Goal: Communication & Community: Ask a question

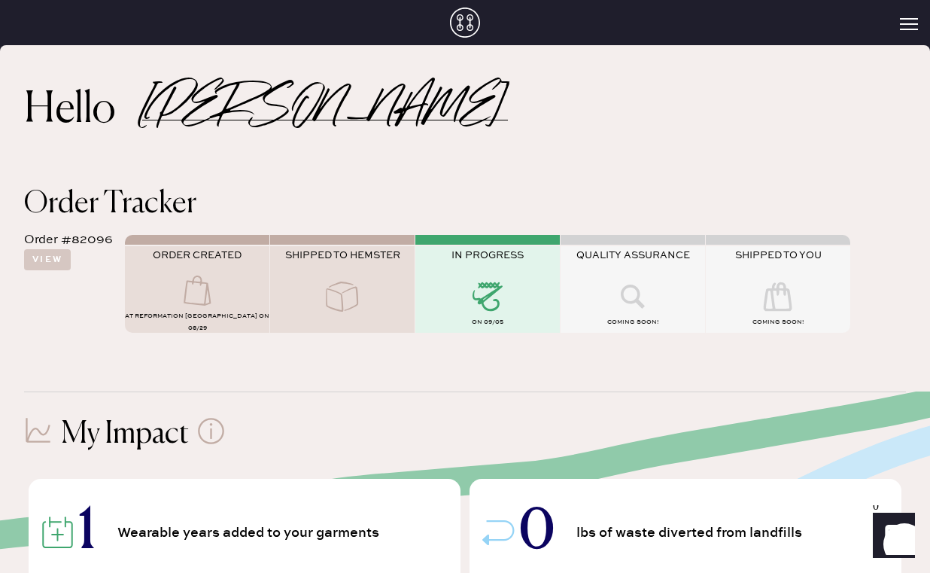
click at [896, 527] on icon "Launch Front Chat" at bounding box center [894, 533] width 42 height 42
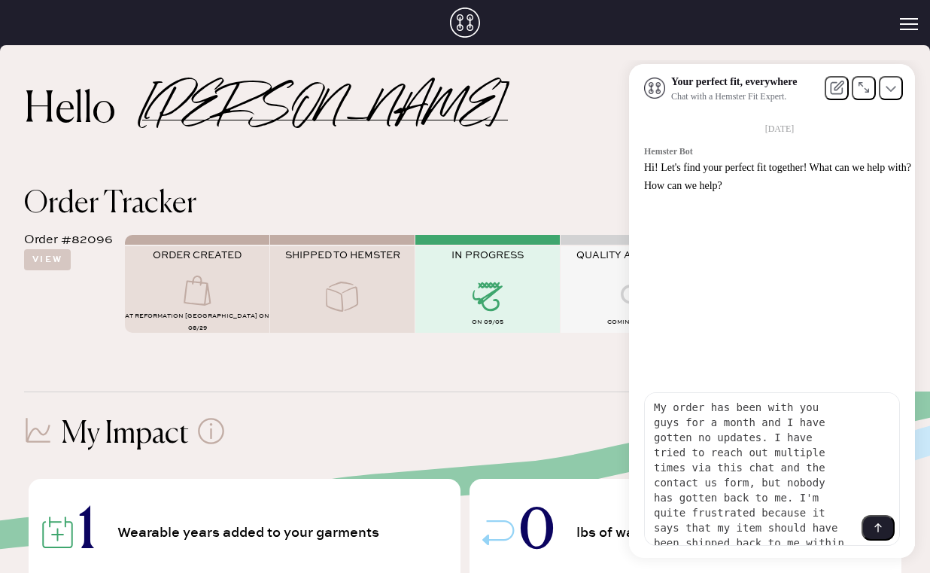
click at [649, 407] on textarea "My order has been with you guys for a month and I have gotten no updates. I hav…" at bounding box center [751, 469] width 212 height 152
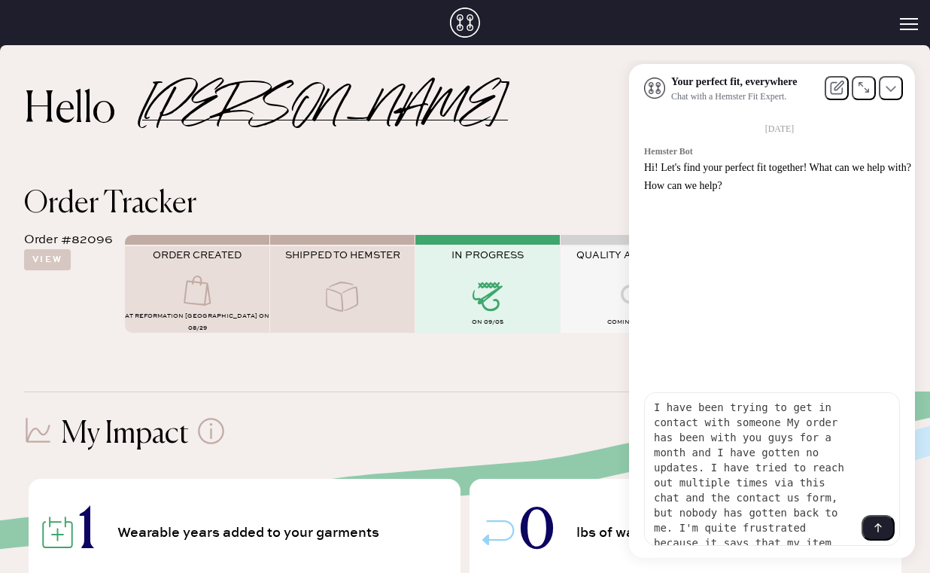
click at [731, 482] on textarea "I have been trying to get in contact with someone My order has been with you gu…" at bounding box center [751, 469] width 212 height 152
click at [703, 424] on textarea "I have been trying to get in contact with someone My order has been with you gu…" at bounding box center [751, 469] width 212 height 152
click at [798, 423] on textarea "I have been trying to get in contact with someone regarding my order (Order #82…" at bounding box center [751, 469] width 212 height 152
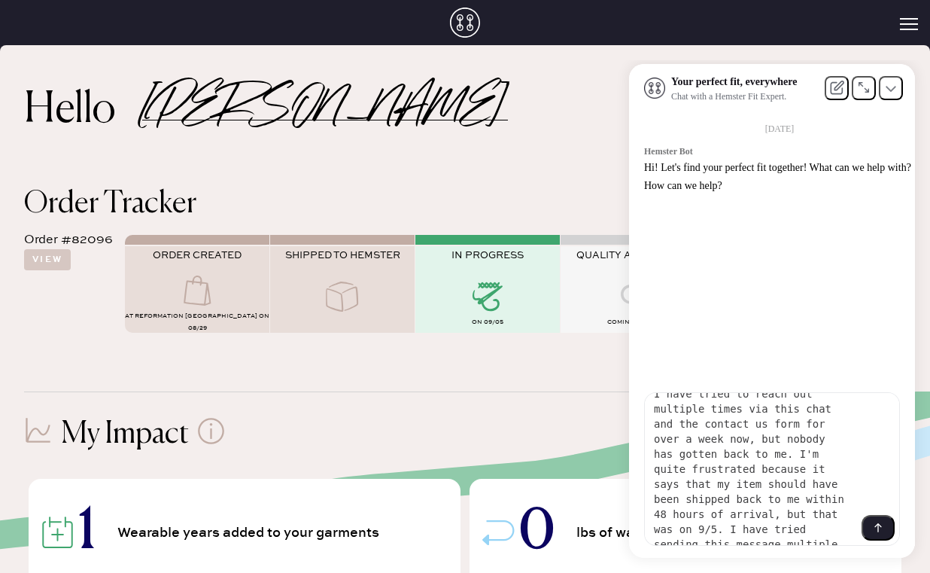
scroll to position [103, 0]
click at [728, 536] on textarea "I have been trying to get in contact with someone regarding my order through Re…" at bounding box center [751, 469] width 212 height 152
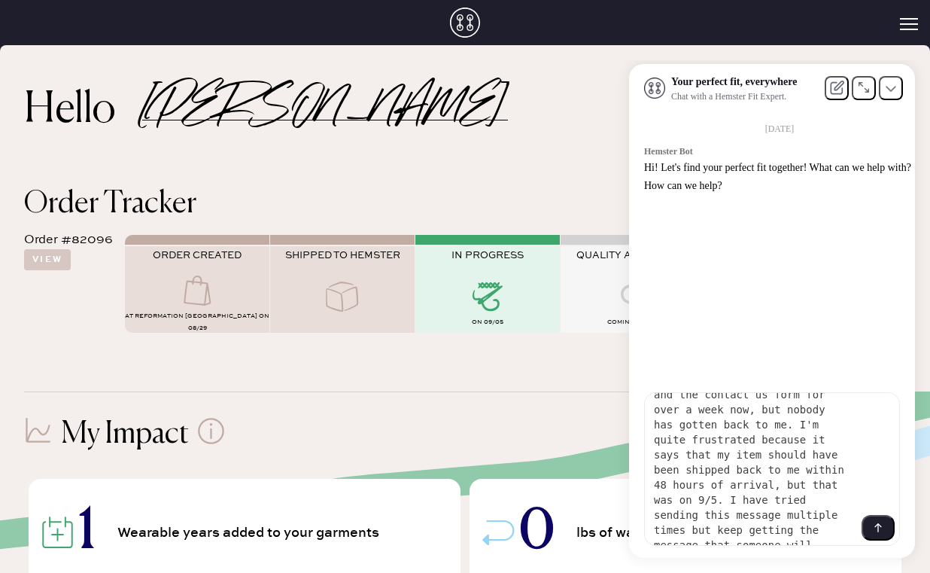
scroll to position [148, 0]
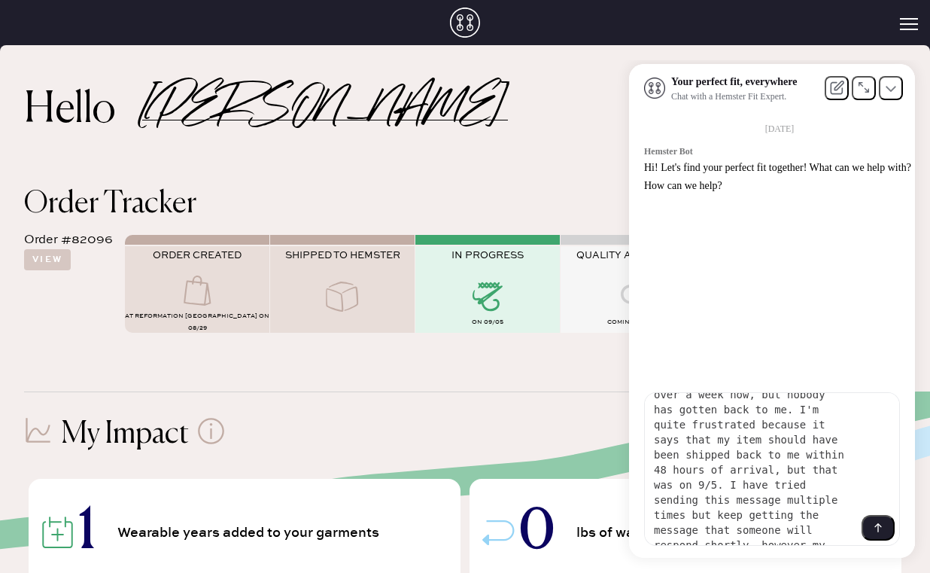
type textarea "I have been trying to get in contact with someone regarding my order through Re…"
click at [878, 527] on icon at bounding box center [878, 527] width 12 height 12
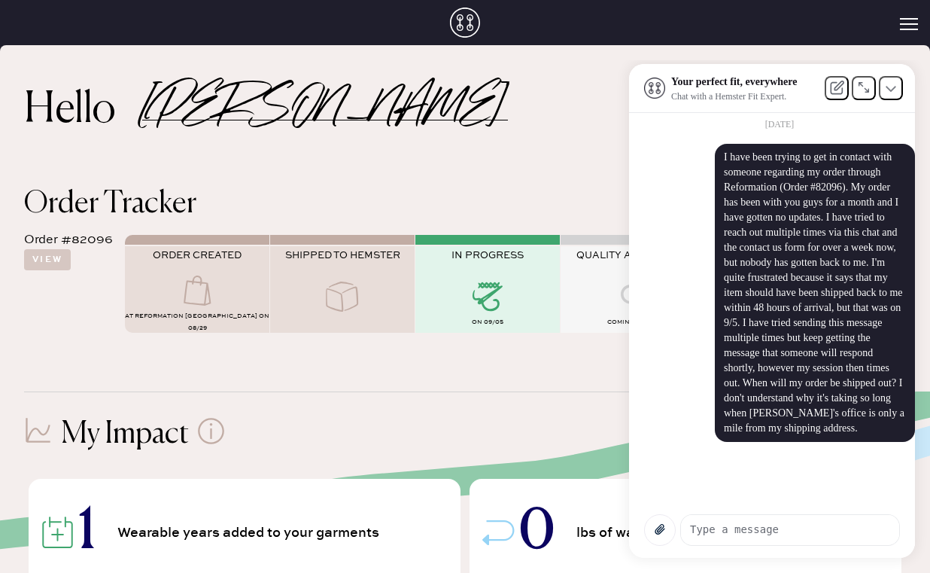
scroll to position [0, 0]
click at [714, 531] on textarea at bounding box center [790, 529] width 218 height 29
click at [491, 301] on icon at bounding box center [487, 296] width 60 height 30
click at [601, 314] on div at bounding box center [633, 297] width 144 height 33
click at [667, 358] on div "I have been trying to get in contact with someone regarding my order through Re…" at bounding box center [779, 293] width 271 height 298
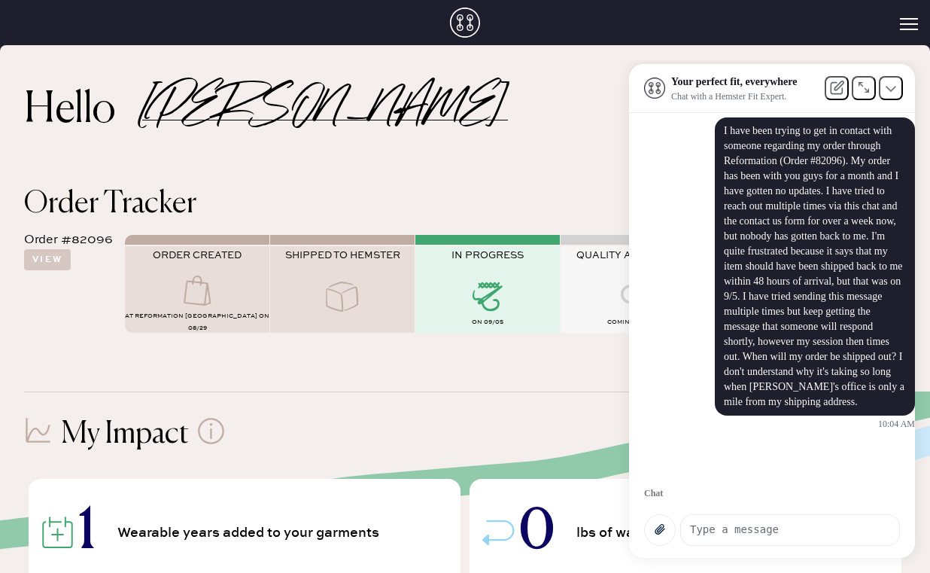
scroll to position [215, 0]
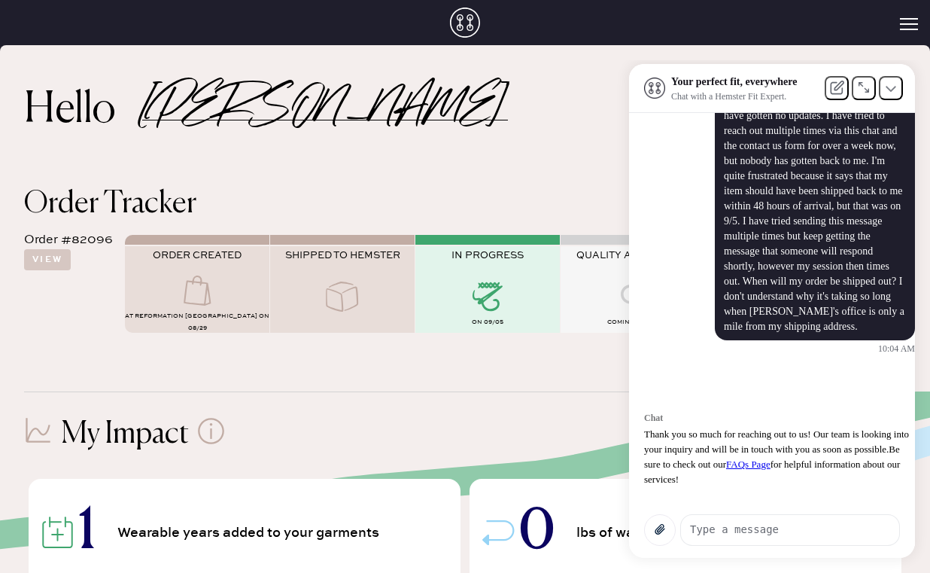
click at [763, 527] on textarea at bounding box center [790, 529] width 218 height 29
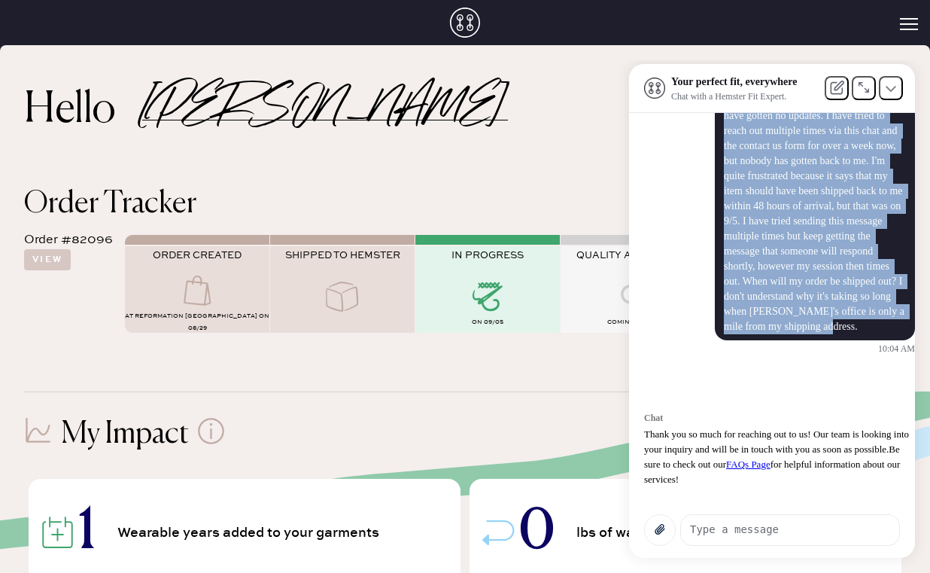
drag, startPoint x: 706, startPoint y: 266, endPoint x: 848, endPoint y: 369, distance: 176.1
click at [848, 340] on div "I have been trying to get in contact with someone regarding my order through Re…" at bounding box center [815, 191] width 200 height 298
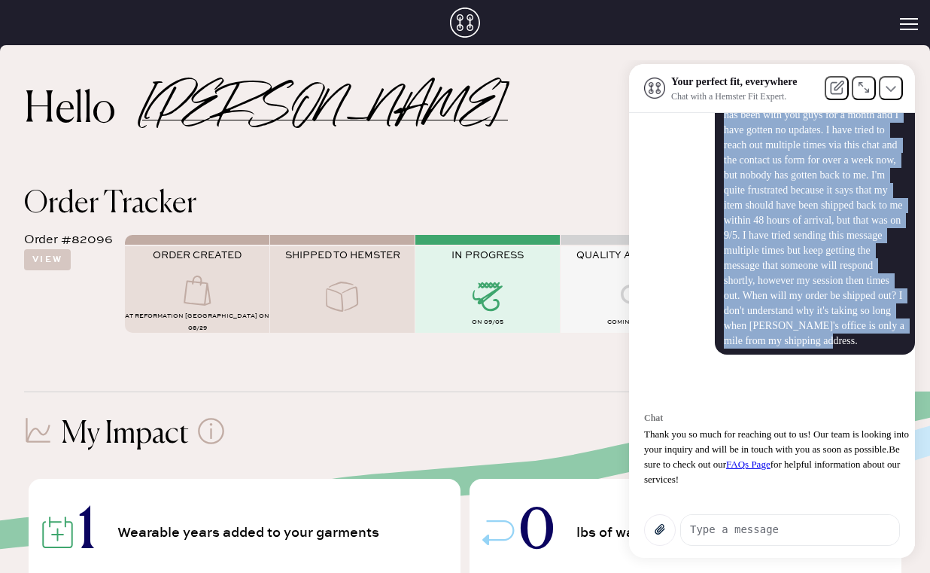
scroll to position [201, 0]
copy div "I have been trying to get in contact with someone regarding my order through Re…"
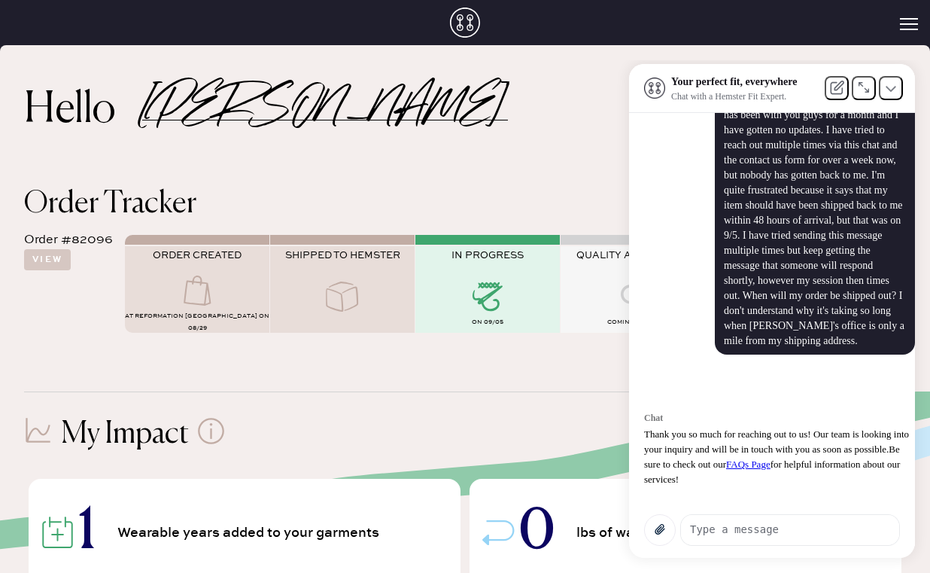
click at [724, 271] on div "I have been trying to get in contact with someone regarding my order through Re…" at bounding box center [815, 205] width 182 height 286
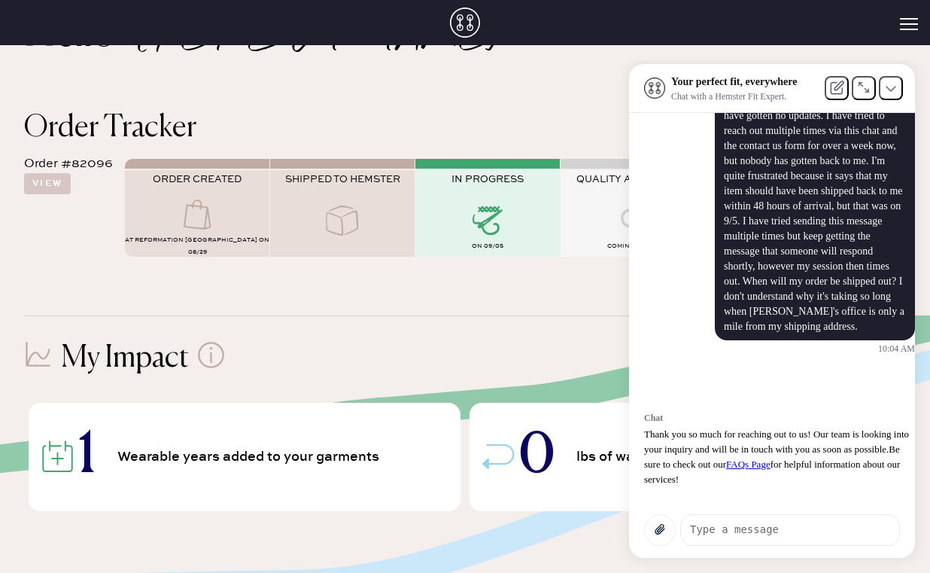
scroll to position [81, 0]
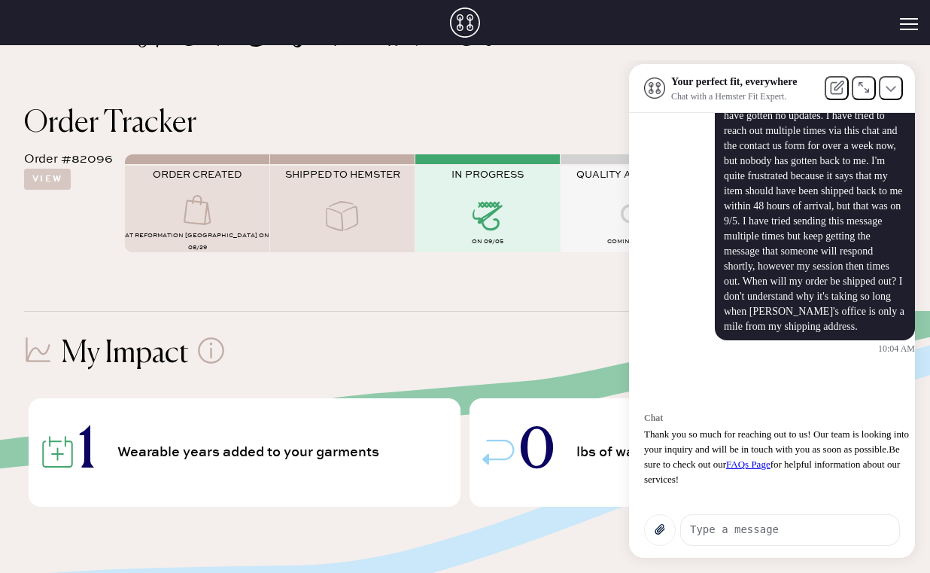
click at [740, 525] on textarea at bounding box center [790, 529] width 218 height 29
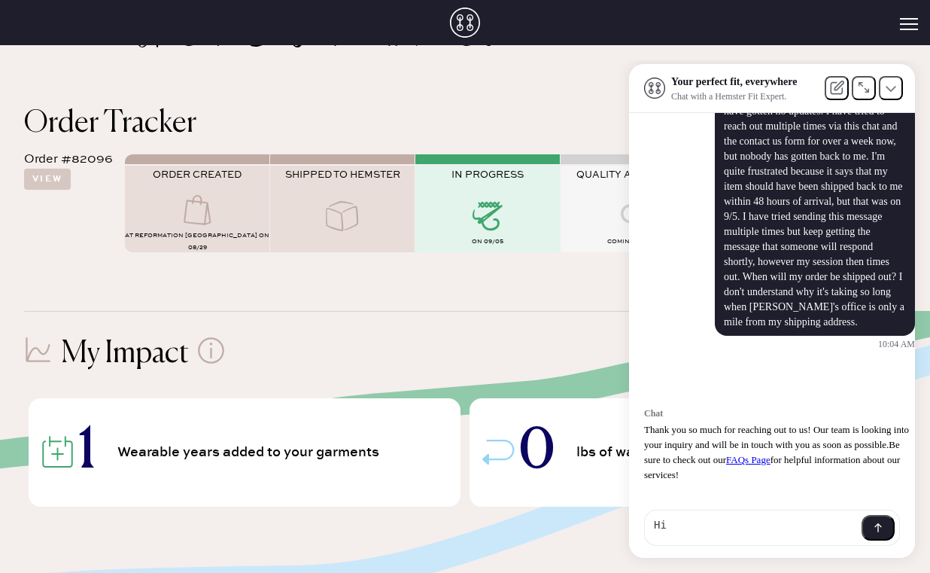
type textarea "H"
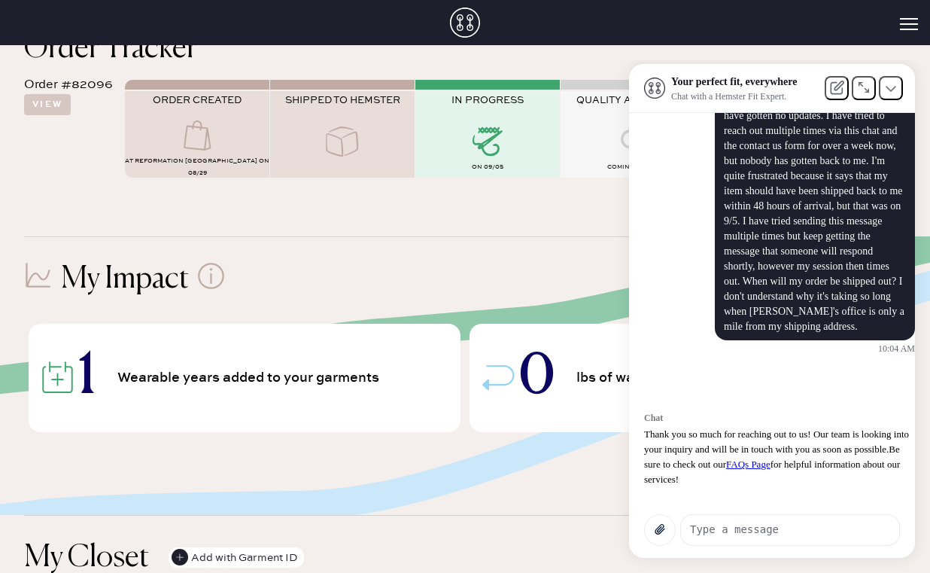
scroll to position [215, 0]
click at [728, 443] on span "Thank you so much for reaching out to us! Our team is looking into your inquiry…" at bounding box center [777, 441] width 267 height 26
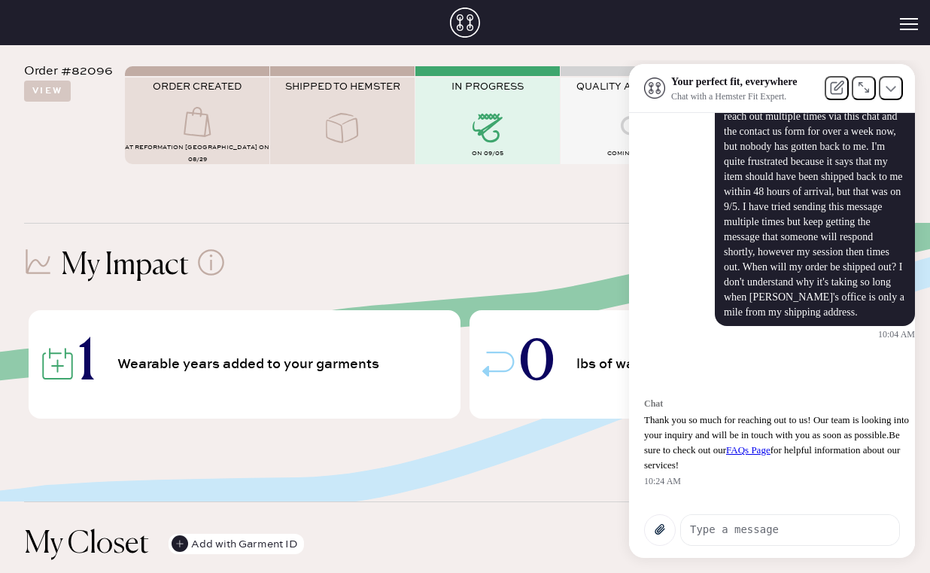
scroll to position [169, 0]
click at [731, 524] on textarea at bounding box center [790, 529] width 218 height 29
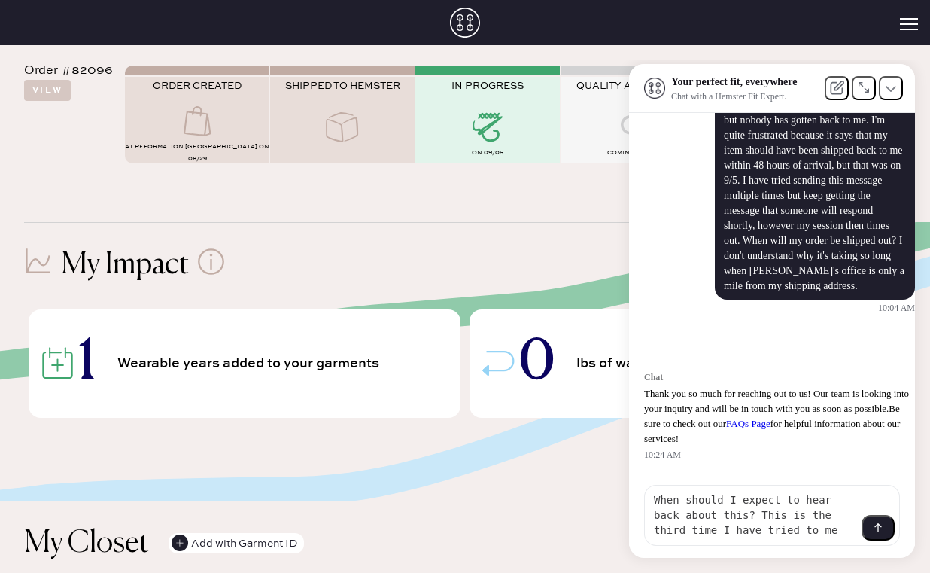
scroll to position [259, 0]
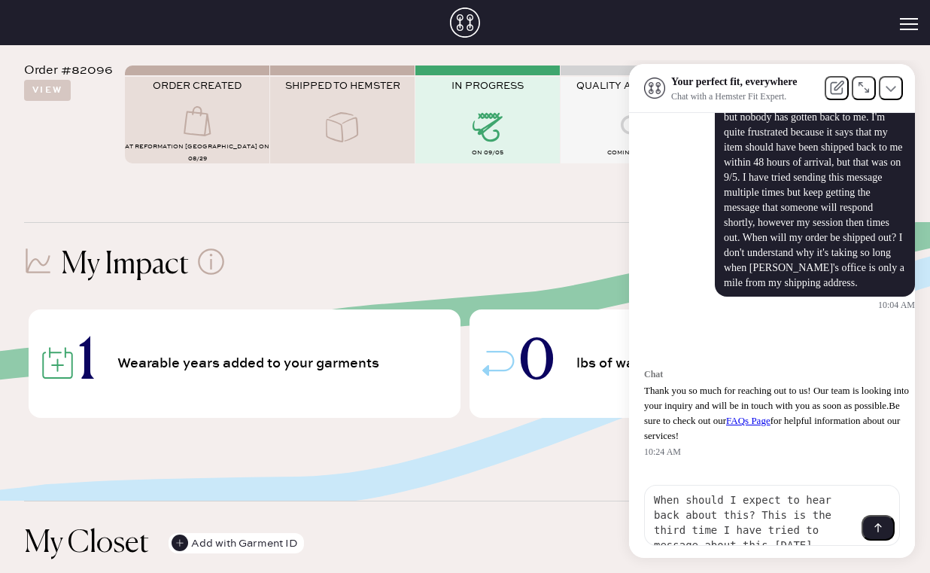
click at [673, 530] on textarea "When should I expect to hear back about this? This is the third time I have tri…" at bounding box center [751, 514] width 212 height 59
click at [793, 536] on textarea "When should I expect to hear back about this? This is the third time I have tri…" at bounding box center [751, 514] width 212 height 59
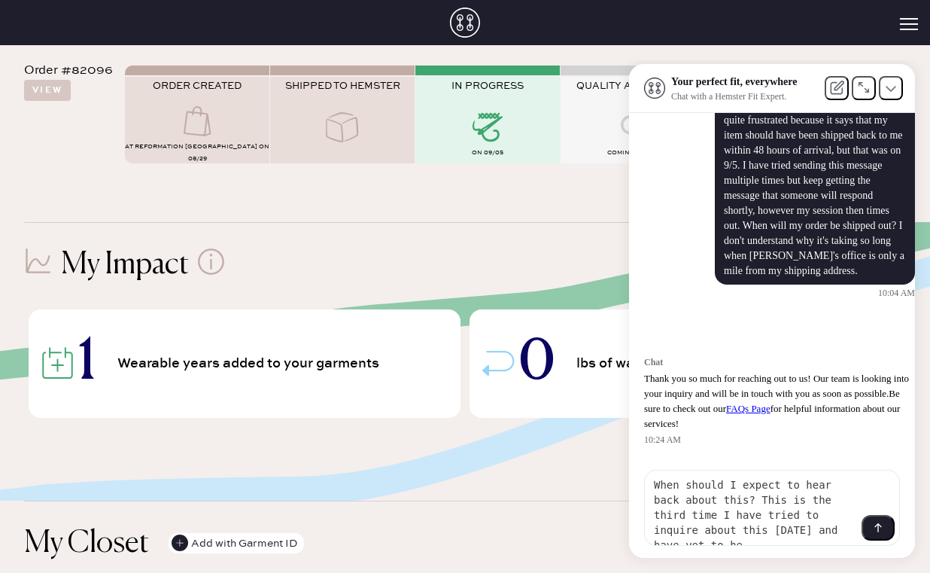
scroll to position [274, 0]
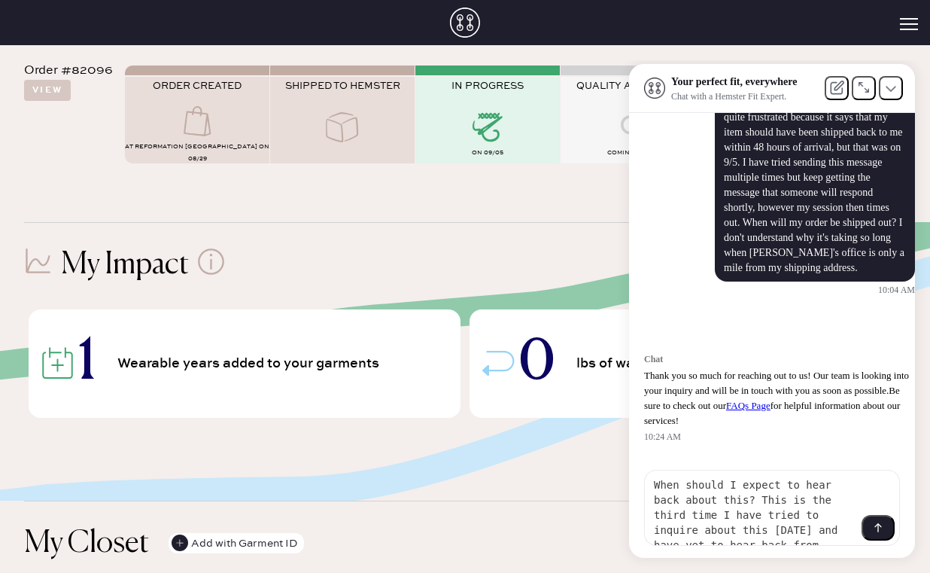
type textarea "When should I expect to hear back about this? This is the third time I have tri…"
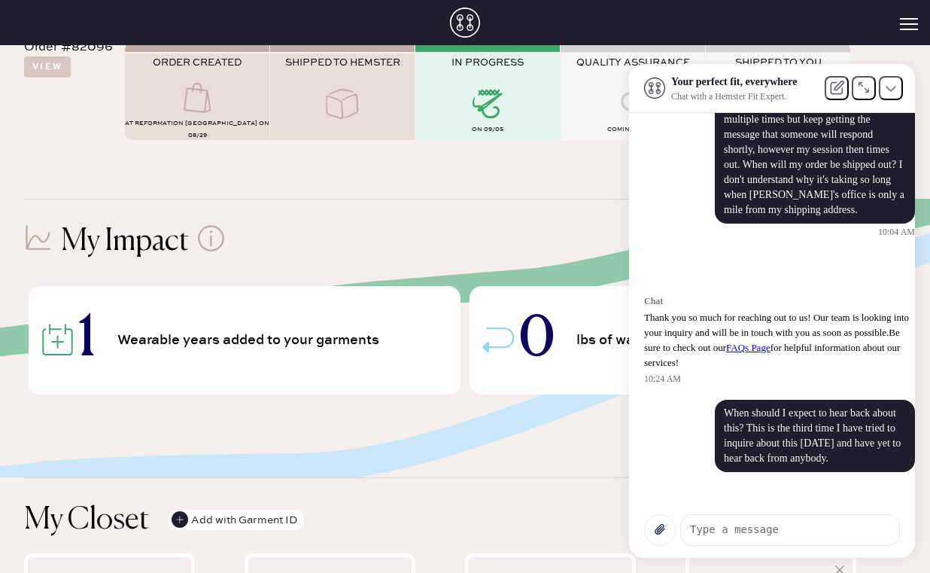
scroll to position [193, 0]
click at [819, 448] on div "When should I expect to hear back about this? This is the third time I have tri…" at bounding box center [815, 436] width 182 height 60
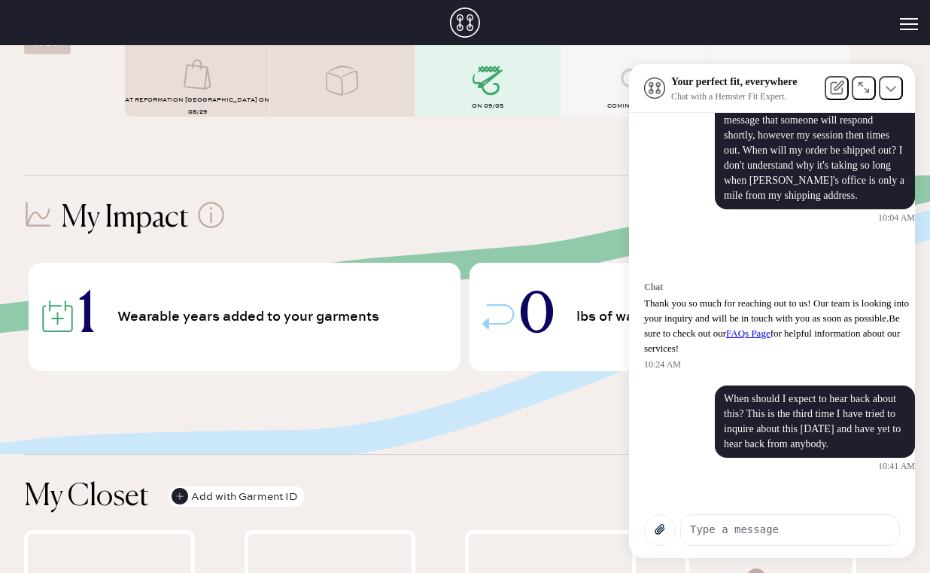
scroll to position [218, 0]
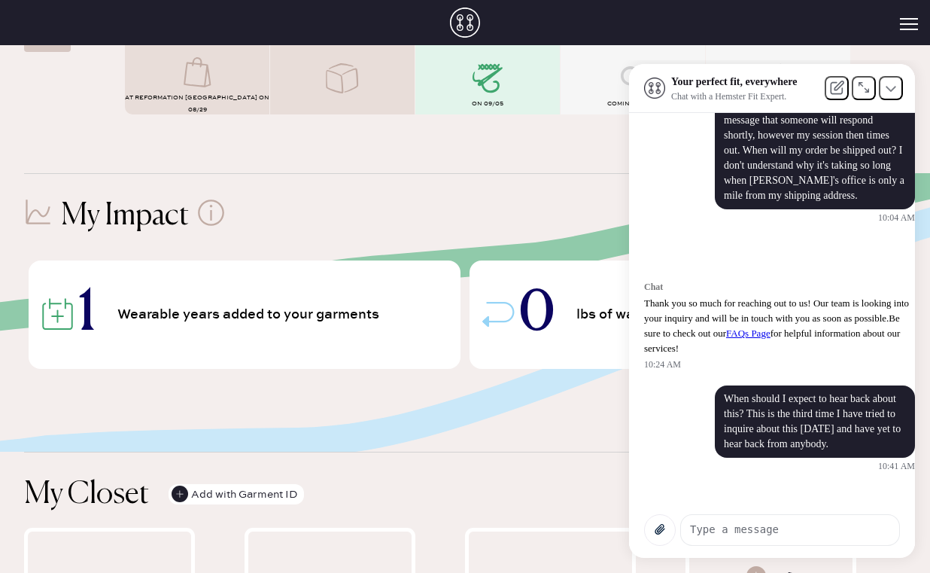
click at [730, 529] on textarea at bounding box center [790, 529] width 218 height 29
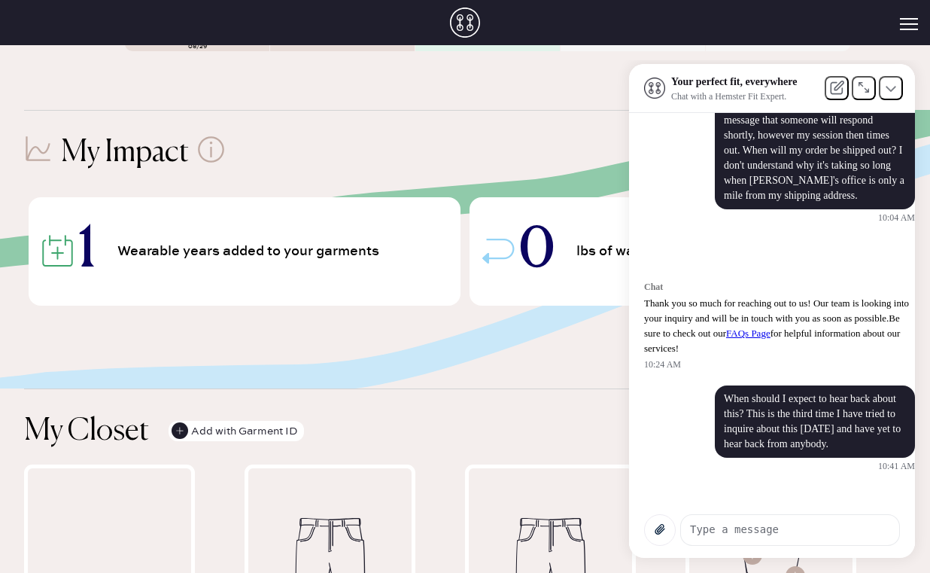
scroll to position [346, 0]
click at [764, 532] on textarea at bounding box center [790, 529] width 218 height 29
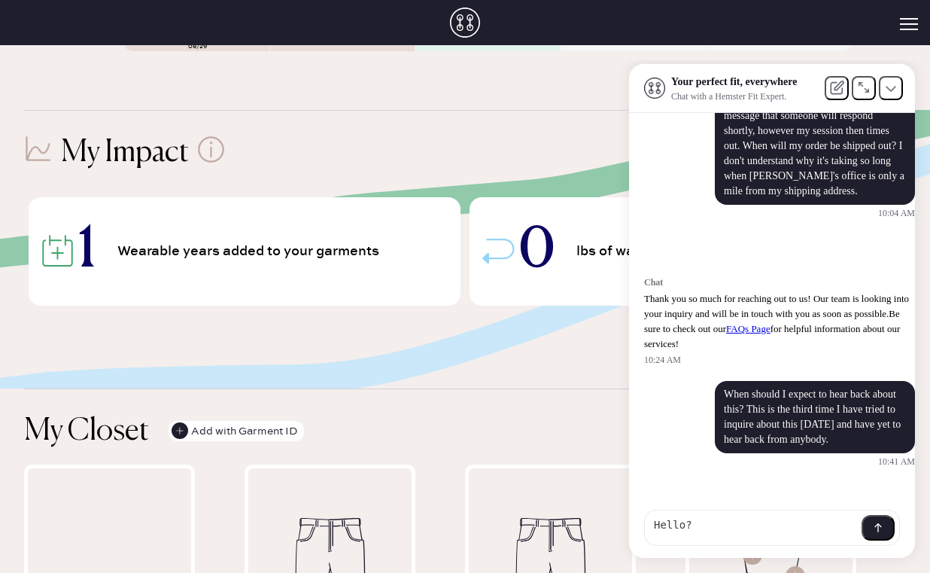
type textarea "Hello?"
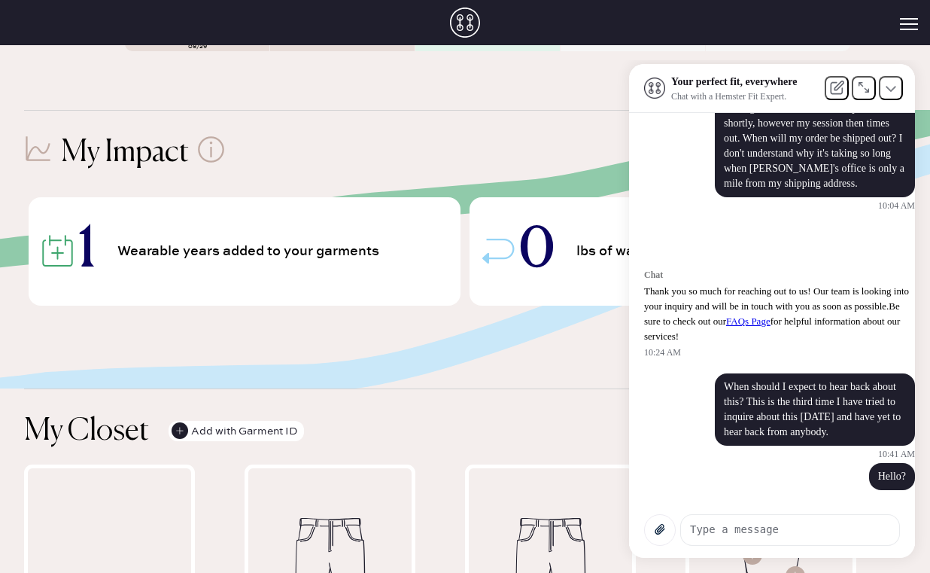
scroll to position [376, 0]
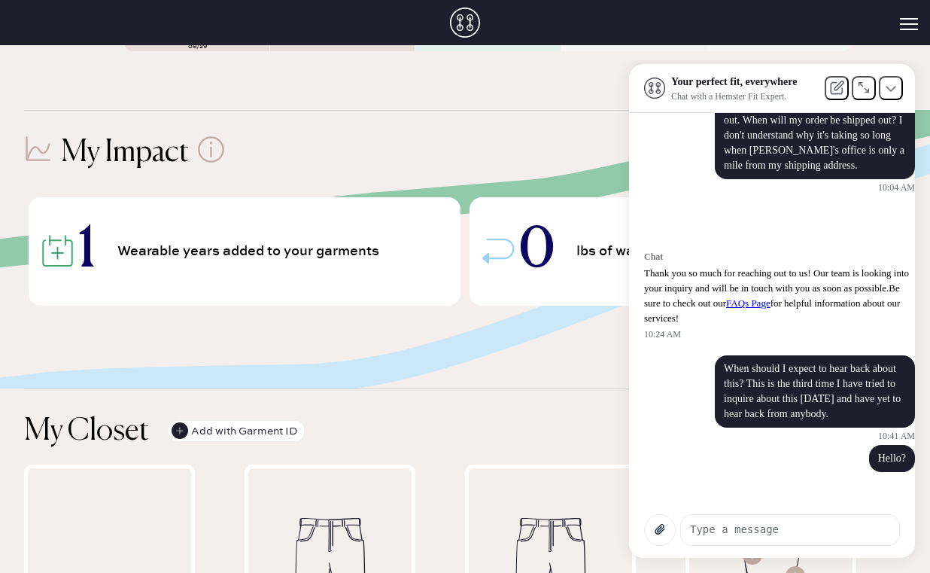
click at [895, 472] on div "Hello?" at bounding box center [892, 458] width 46 height 27
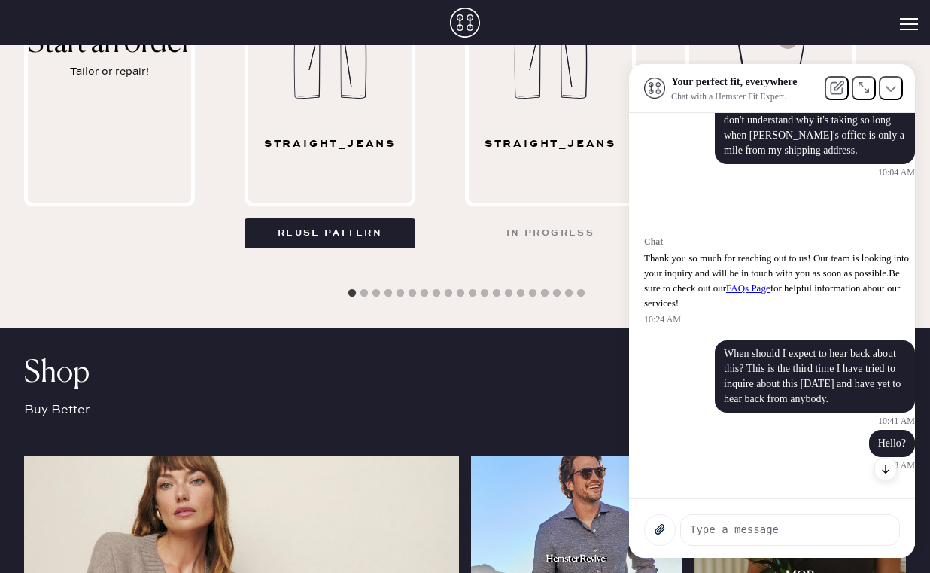
scroll to position [390, 0]
